Goal: Task Accomplishment & Management: Complete application form

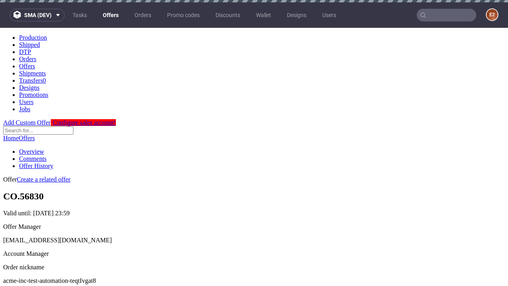
scroll to position [271, 0]
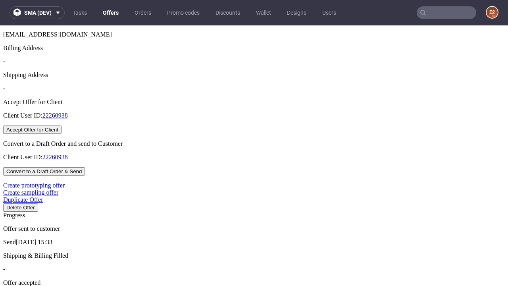
click at [62, 134] on button "Accept Offer for Client" at bounding box center [32, 130] width 58 height 8
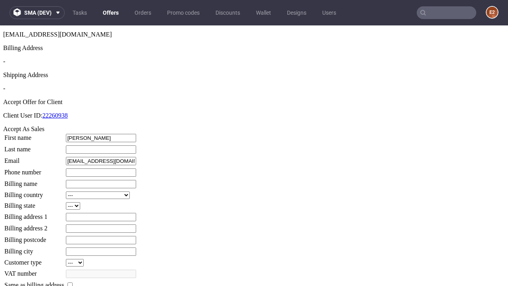
type input "[PERSON_NAME]"
type input "1509813888"
type input "Brennan_Considine14"
select select "13"
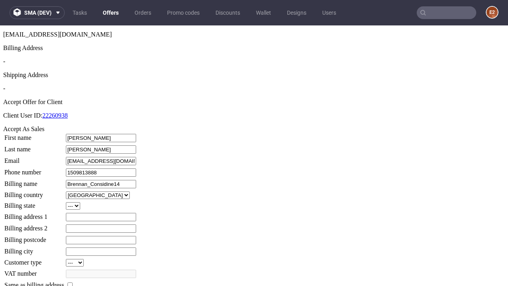
type input "Brennan_Considine14"
select select "132"
type input "[STREET_ADDRESS][PERSON_NAME]"
type input "KX88 3ID"
type input "Nether [PERSON_NAME] Court"
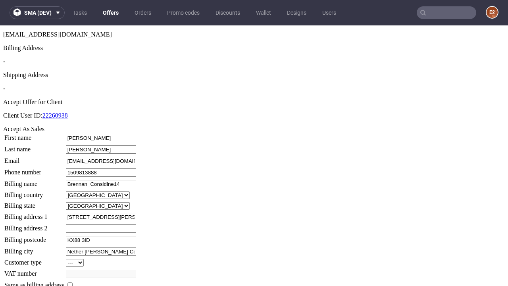
click at [73, 282] on input "checkbox" at bounding box center [70, 284] width 5 height 5
checkbox input "true"
type input "Brennan_Considine14"
select select "13"
type input "[STREET_ADDRESS][PERSON_NAME]"
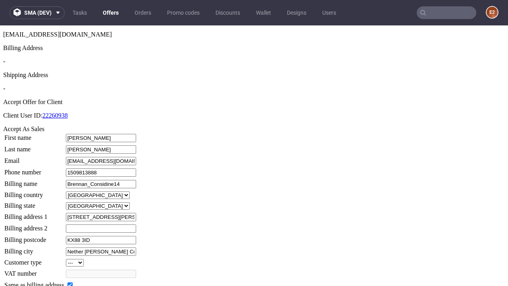
type input "KX88 3ID"
type input "Nether [PERSON_NAME] Court"
select select "132"
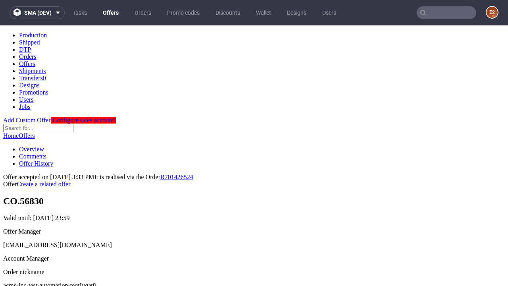
scroll to position [0, 0]
